Goal: Navigation & Orientation: Find specific page/section

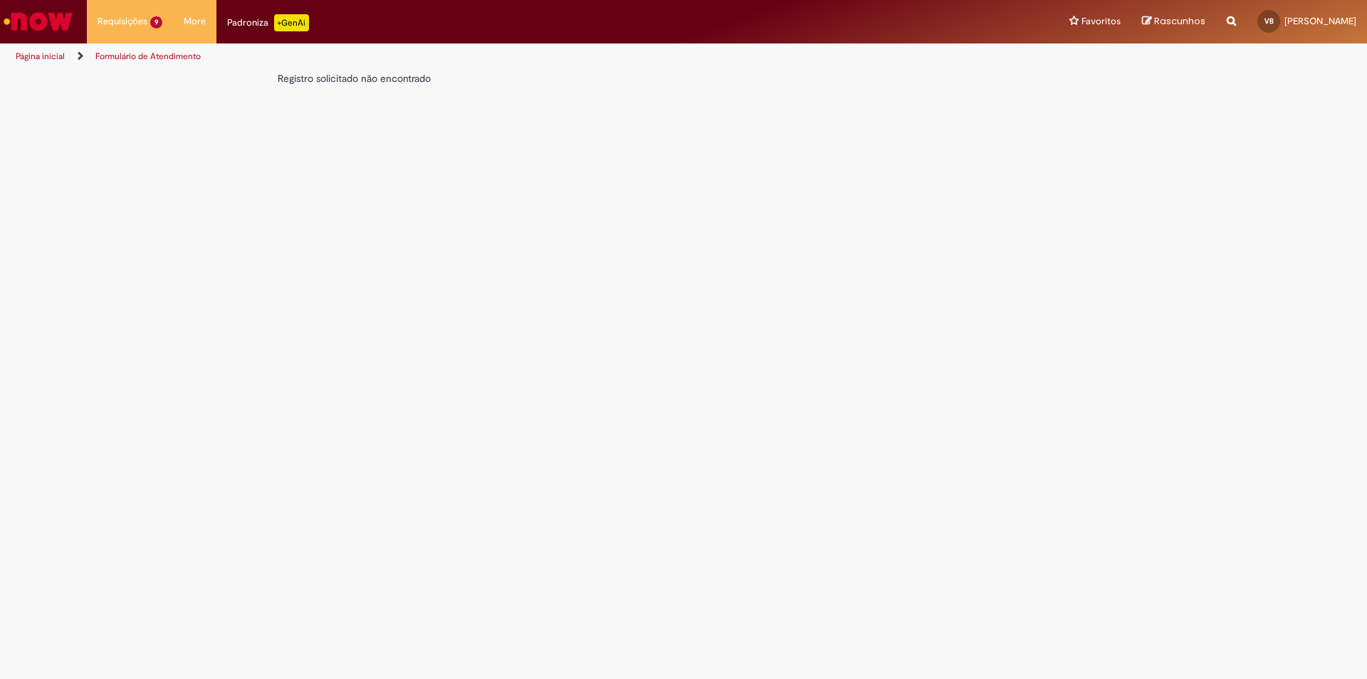
click at [31, 23] on img "Ir para a Homepage" at bounding box center [37, 21] width 73 height 28
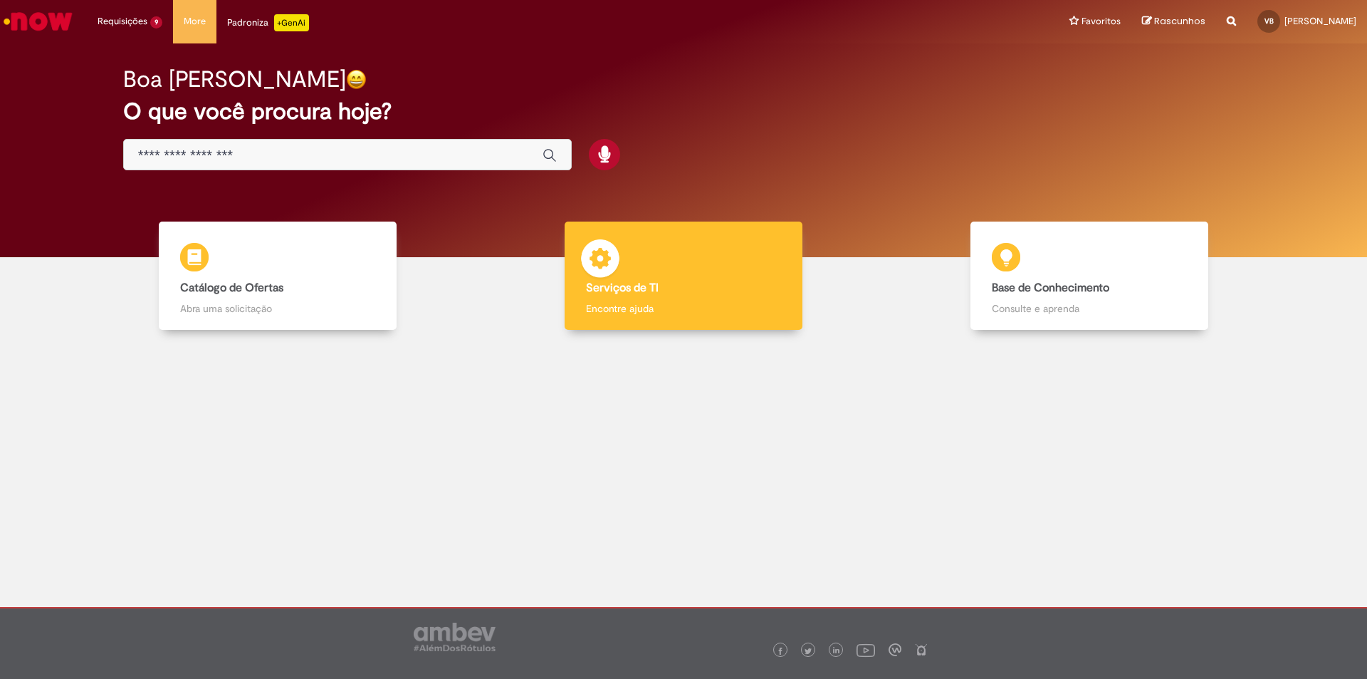
click at [627, 291] on b "Serviços de TI" at bounding box center [622, 288] width 73 height 14
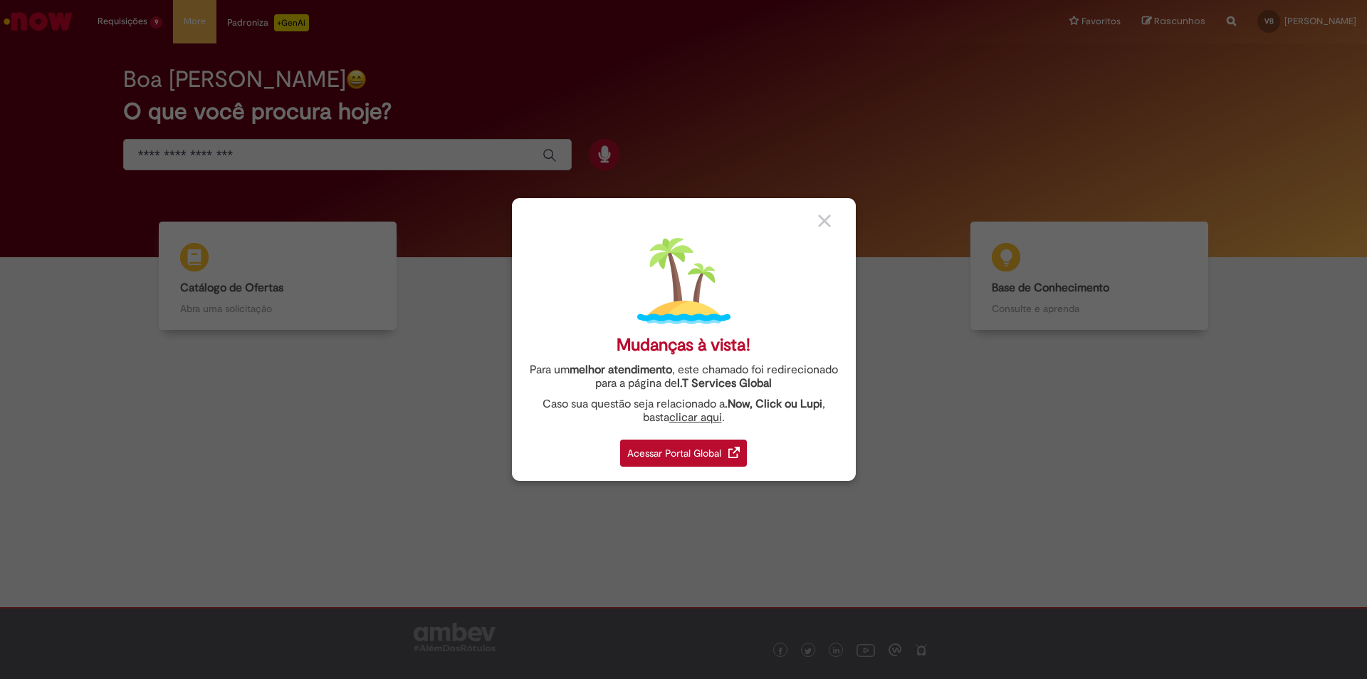
click at [697, 462] on div "Acessar Portal Global" at bounding box center [683, 452] width 127 height 27
